Goal: Transaction & Acquisition: Purchase product/service

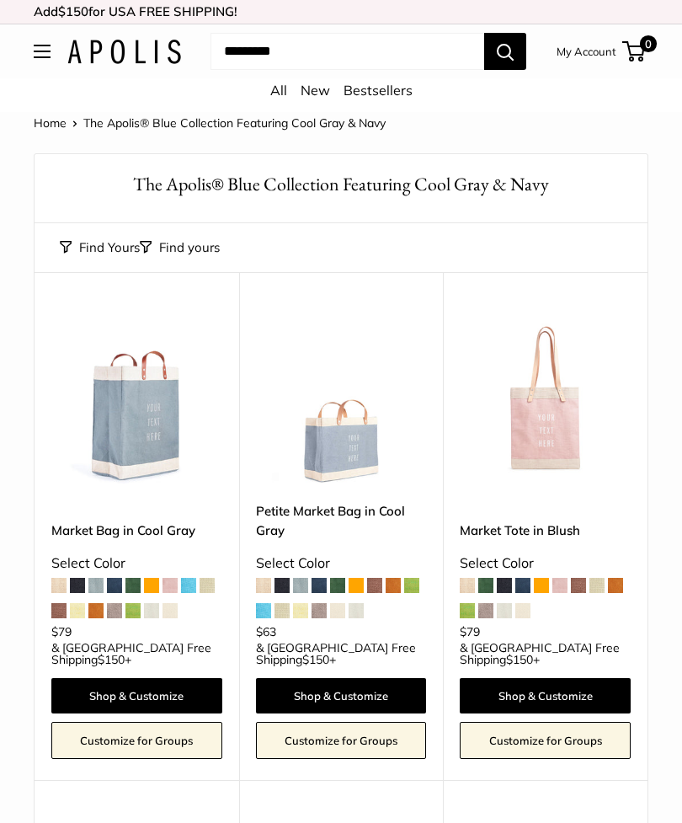
click at [371, 569] on div "Select Color" at bounding box center [341, 563] width 171 height 25
click at [381, 602] on div "Petite Market Bag in Cool Gray Select Color $63 $150 +" at bounding box center [341, 581] width 171 height 160
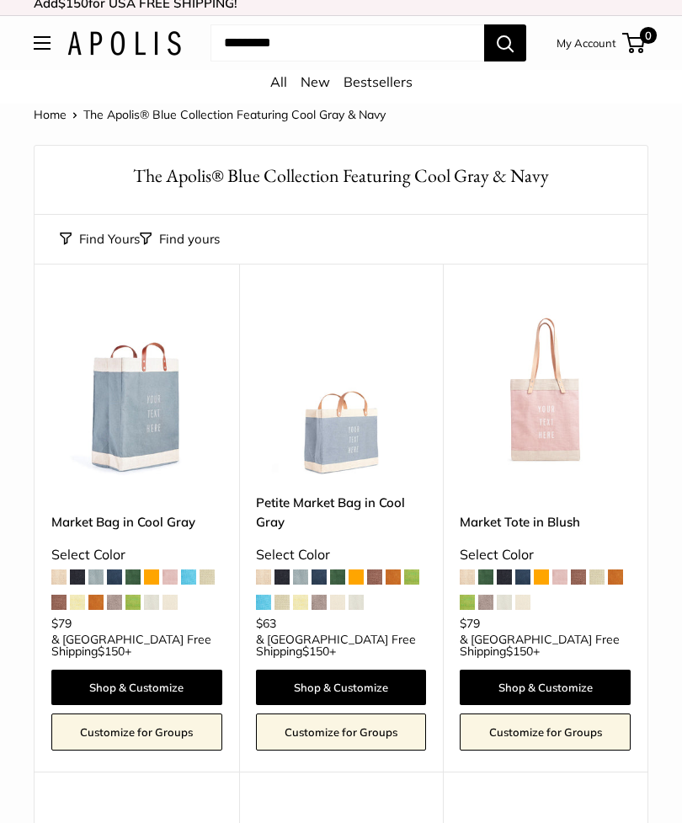
scroll to position [10, 0]
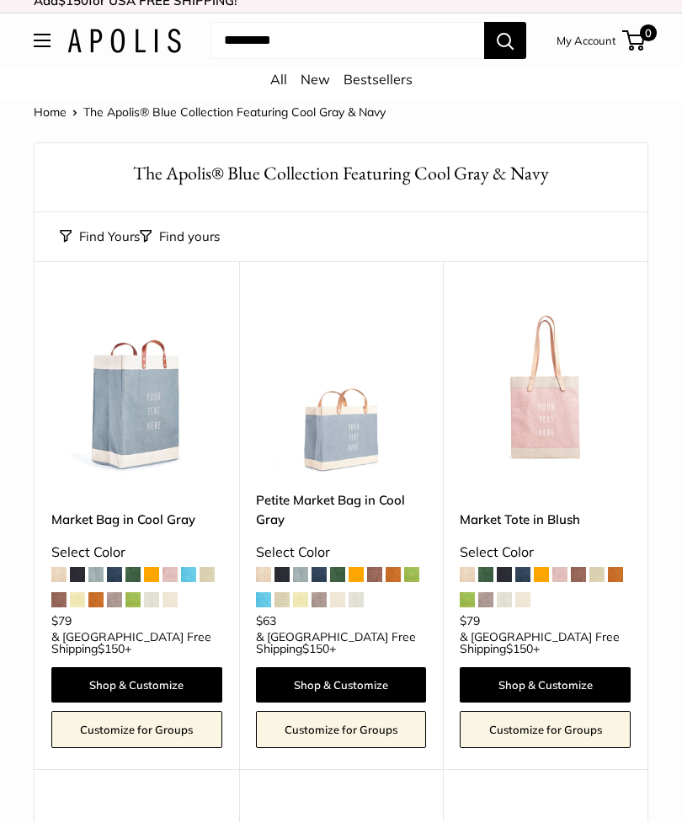
click at [351, 504] on link "Petite Market Bag in Cool Gray" at bounding box center [341, 511] width 171 height 40
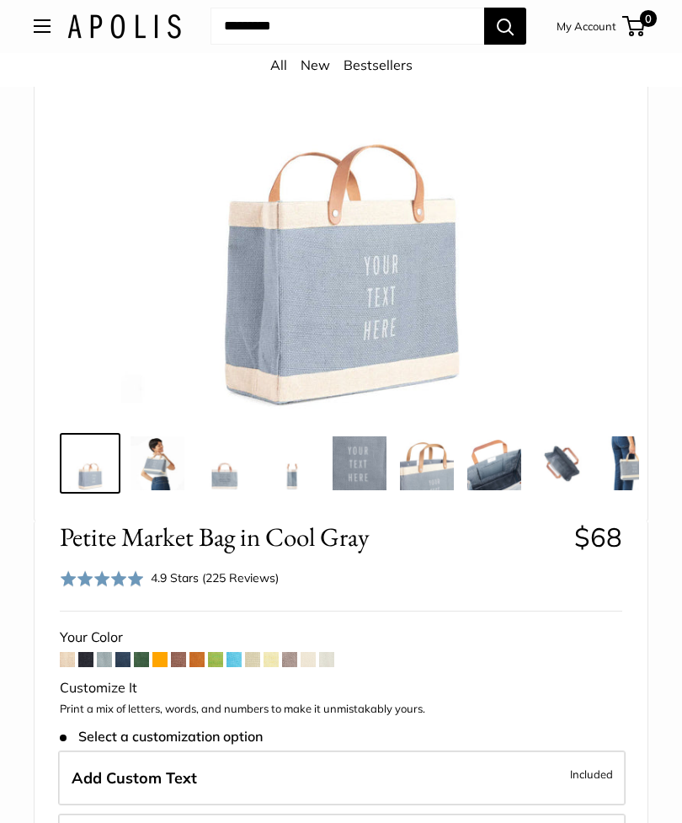
scroll to position [347, 0]
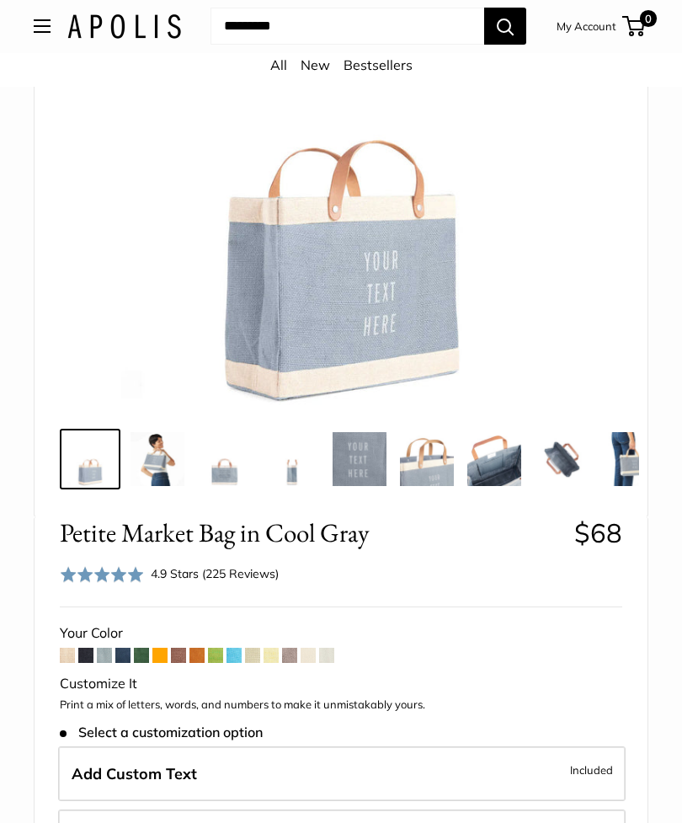
click at [385, 74] on link "Bestsellers" at bounding box center [378, 65] width 69 height 17
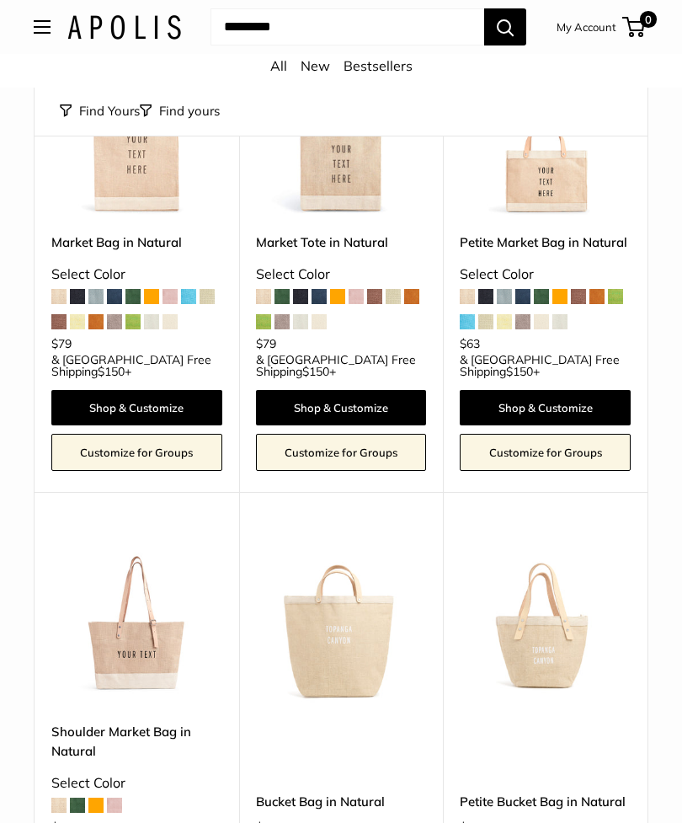
scroll to position [180, 0]
